Goal: Complete application form

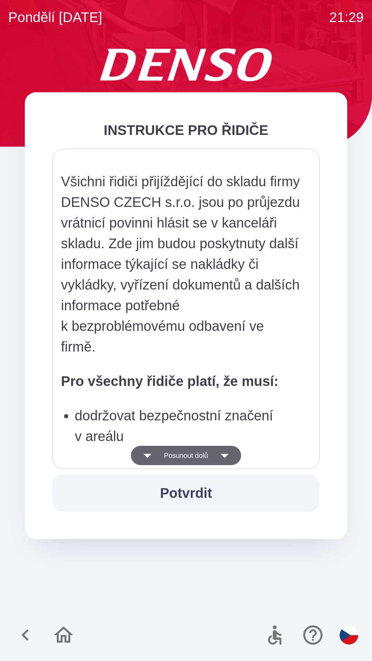
click at [226, 452] on icon "button" at bounding box center [224, 455] width 19 height 19
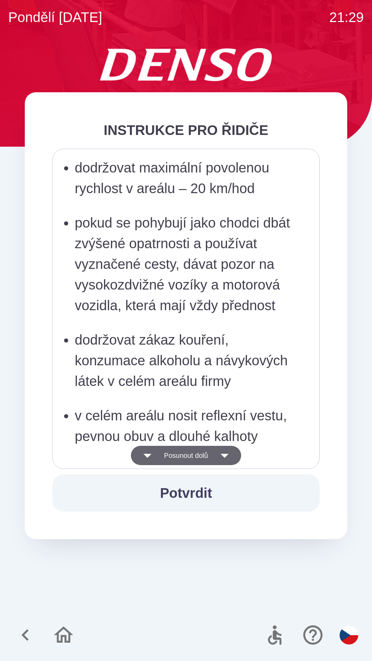
click at [228, 449] on icon "button" at bounding box center [224, 455] width 19 height 19
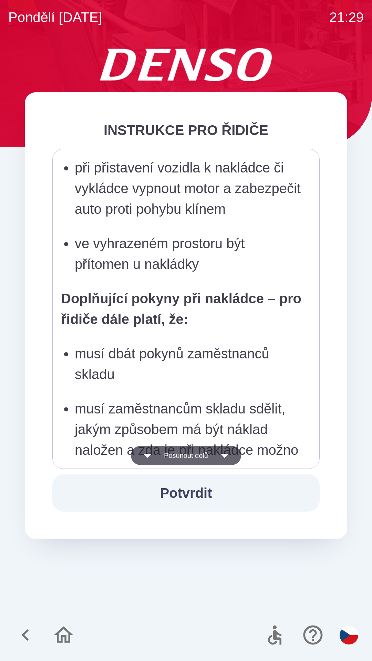
click at [228, 457] on icon "button" at bounding box center [224, 456] width 8 height 4
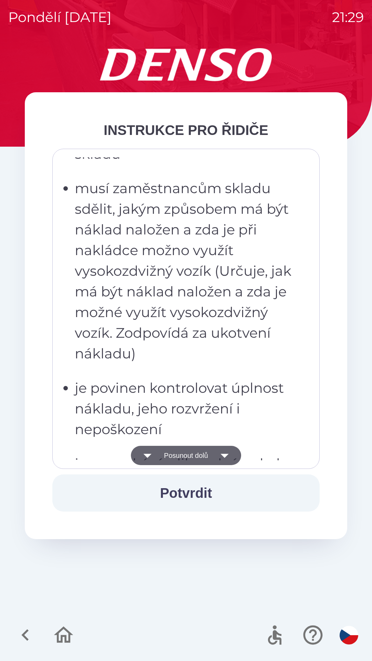
click at [226, 455] on icon "button" at bounding box center [224, 456] width 8 height 4
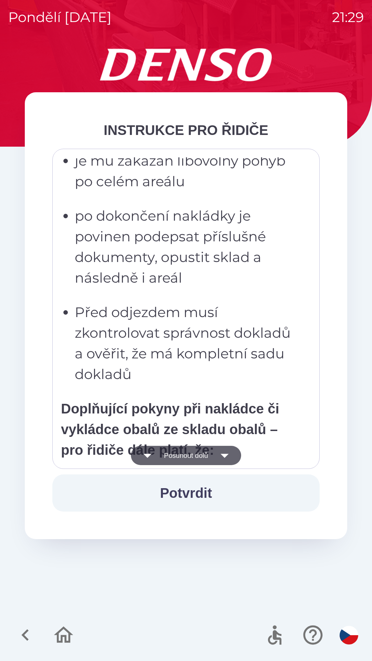
click at [231, 454] on icon "button" at bounding box center [224, 455] width 19 height 19
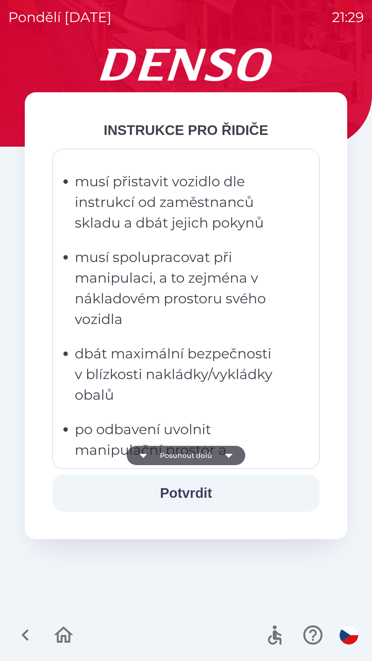
click at [226, 453] on icon "button" at bounding box center [228, 455] width 19 height 19
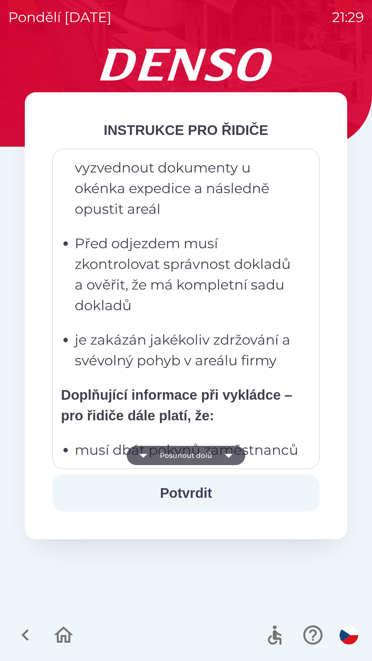
click at [228, 456] on icon "button" at bounding box center [228, 456] width 8 height 4
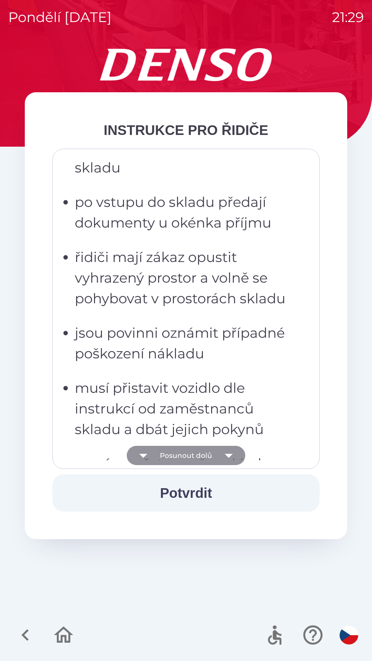
click at [227, 452] on icon "button" at bounding box center [228, 455] width 19 height 19
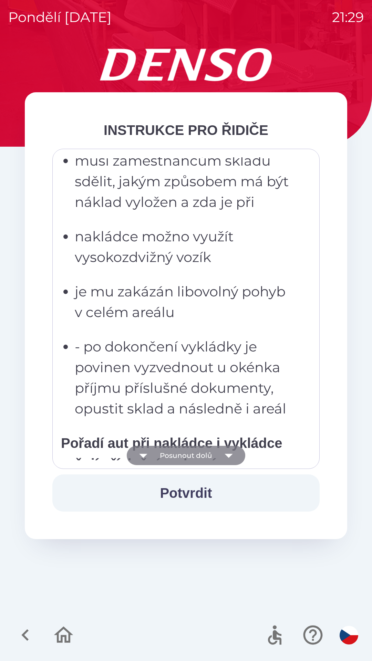
click at [221, 461] on icon "button" at bounding box center [228, 455] width 19 height 19
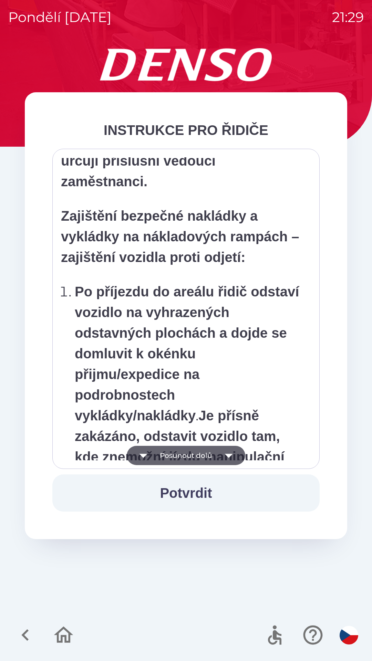
click at [223, 454] on icon "button" at bounding box center [228, 455] width 19 height 19
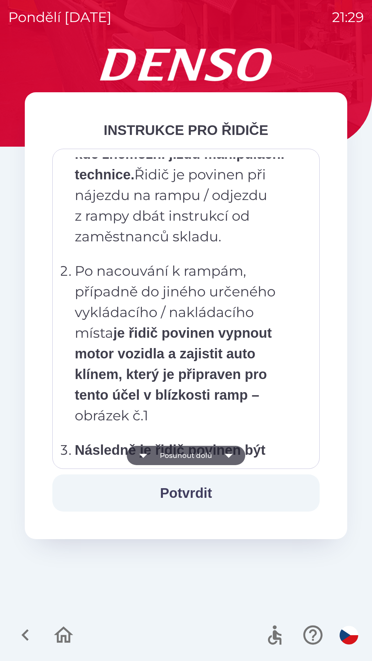
click at [219, 451] on icon "button" at bounding box center [228, 455] width 19 height 19
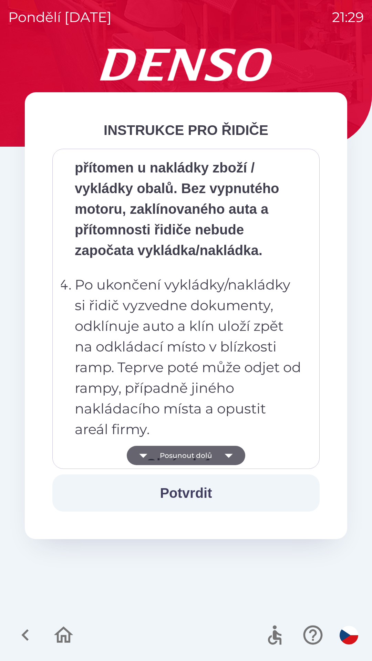
click at [212, 457] on button "Posunout dolů" at bounding box center [186, 455] width 118 height 19
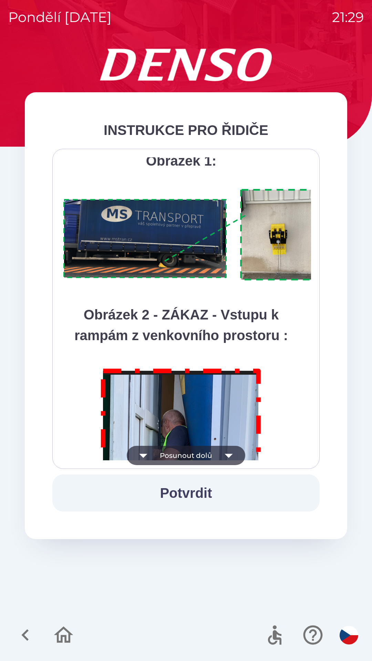
click at [211, 456] on button "Posunout dolů" at bounding box center [186, 455] width 118 height 19
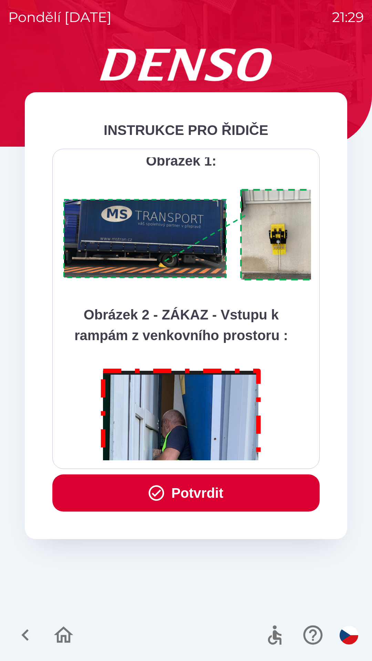
scroll to position [3867, 0]
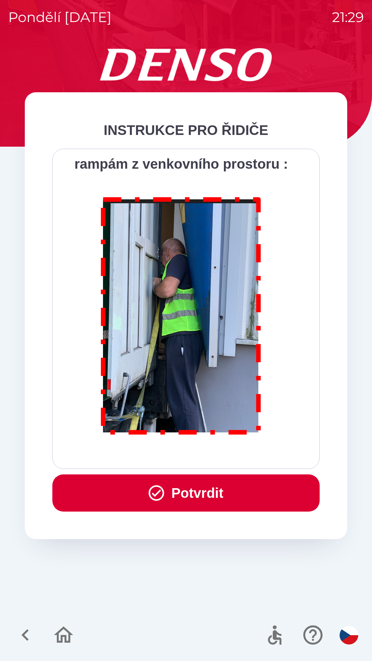
click at [210, 461] on div "Všichni řidiči přijíždějící do skladu firmy DENSO CZECH s.r.o. jsou po průjezdu…" at bounding box center [185, 309] width 267 height 320
click at [216, 468] on div "Všichni řidiči přijíždějící do skladu firmy DENSO CZECH s.r.o. jsou po průjezdu…" at bounding box center [185, 309] width 267 height 320
click at [172, 495] on button "Potvrdit" at bounding box center [185, 492] width 267 height 37
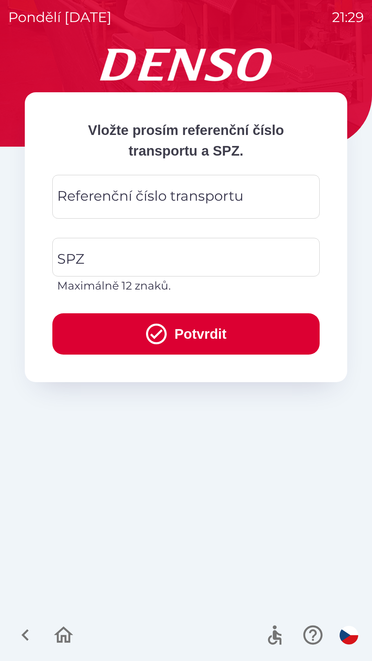
click at [190, 190] on div "Referenční číslo transportu Referenční číslo transportu" at bounding box center [185, 197] width 267 height 44
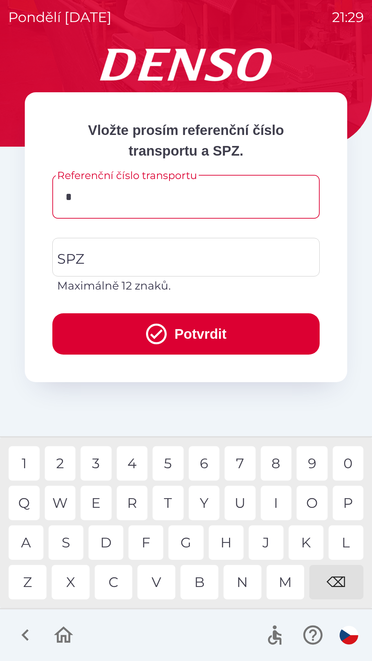
click at [111, 538] on div "D" at bounding box center [105, 542] width 35 height 34
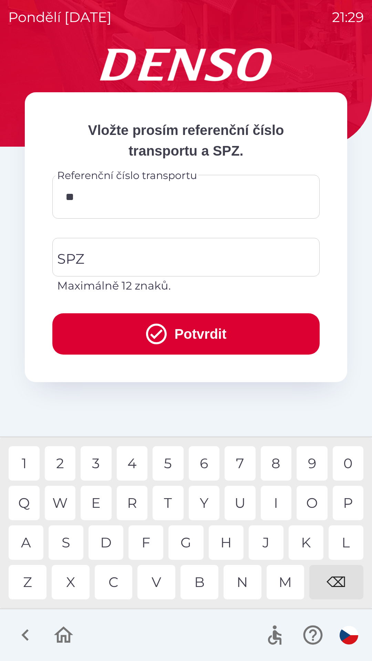
click at [307, 537] on div "K" at bounding box center [305, 542] width 35 height 34
click at [347, 461] on div "0" at bounding box center [347, 463] width 31 height 34
click at [61, 461] on div "2" at bounding box center [60, 463] width 31 height 34
click at [66, 503] on div "W" at bounding box center [60, 503] width 31 height 34
type input "*********"
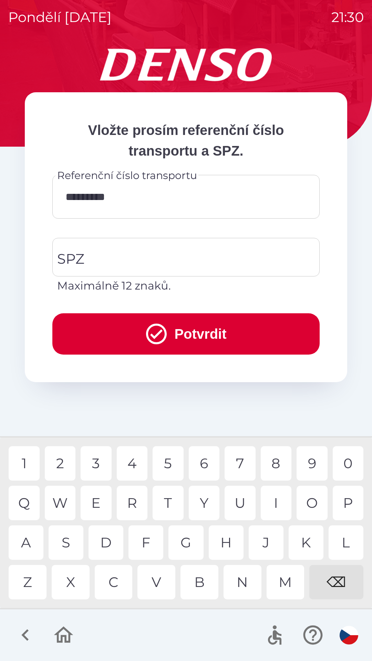
click at [205, 461] on div "6" at bounding box center [204, 463] width 31 height 34
click at [178, 256] on input "SPZ" at bounding box center [180, 257] width 251 height 32
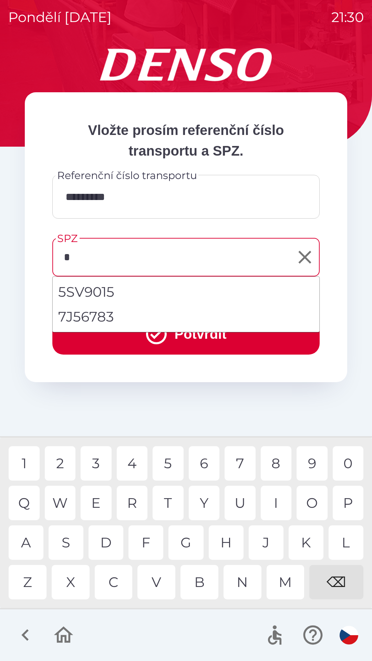
click at [169, 458] on div "5" at bounding box center [167, 463] width 31 height 34
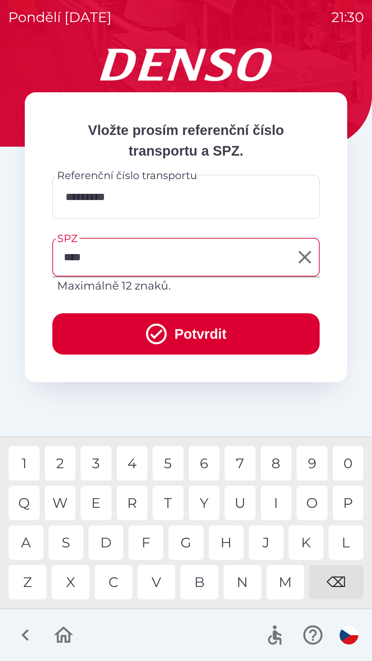
click at [33, 456] on div "1" at bounding box center [24, 463] width 31 height 34
click at [274, 456] on div "8" at bounding box center [275, 463] width 31 height 34
click at [204, 462] on div "6" at bounding box center [204, 463] width 31 height 34
type input "*******"
click at [190, 327] on button "Potvrdit" at bounding box center [185, 333] width 267 height 41
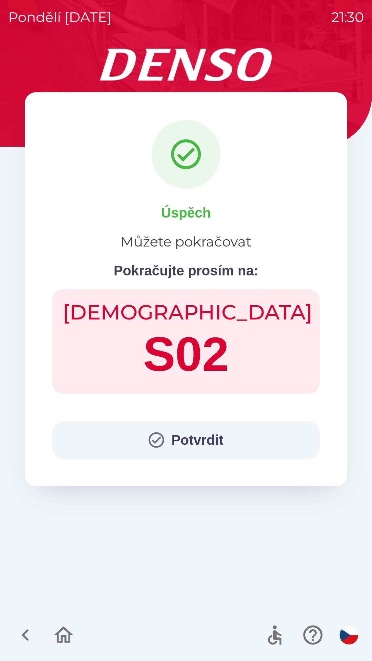
click at [177, 439] on button "Potvrdit" at bounding box center [185, 439] width 267 height 37
